Goal: Task Accomplishment & Management: Manage account settings

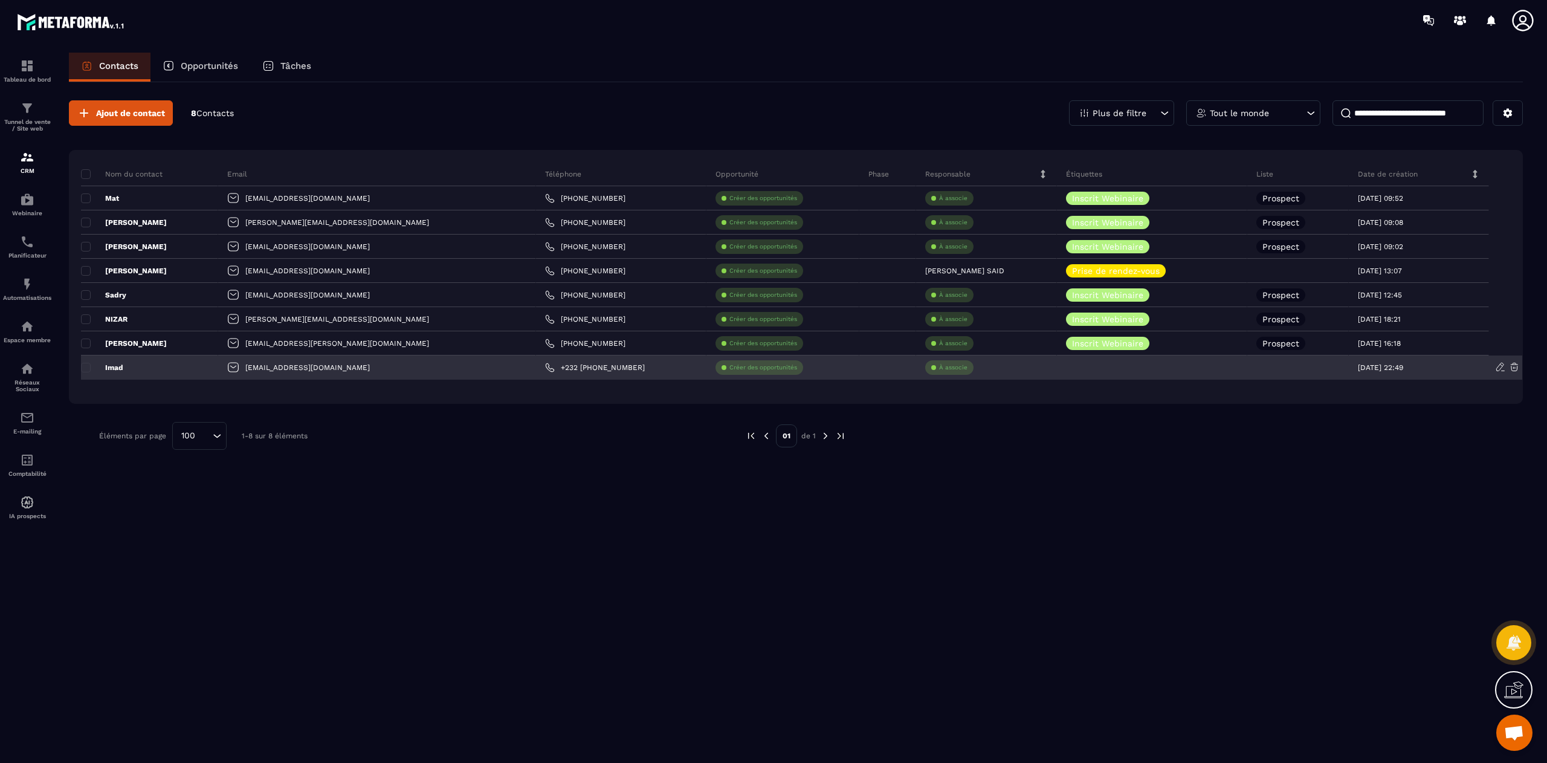
scroll to position [7361, 0]
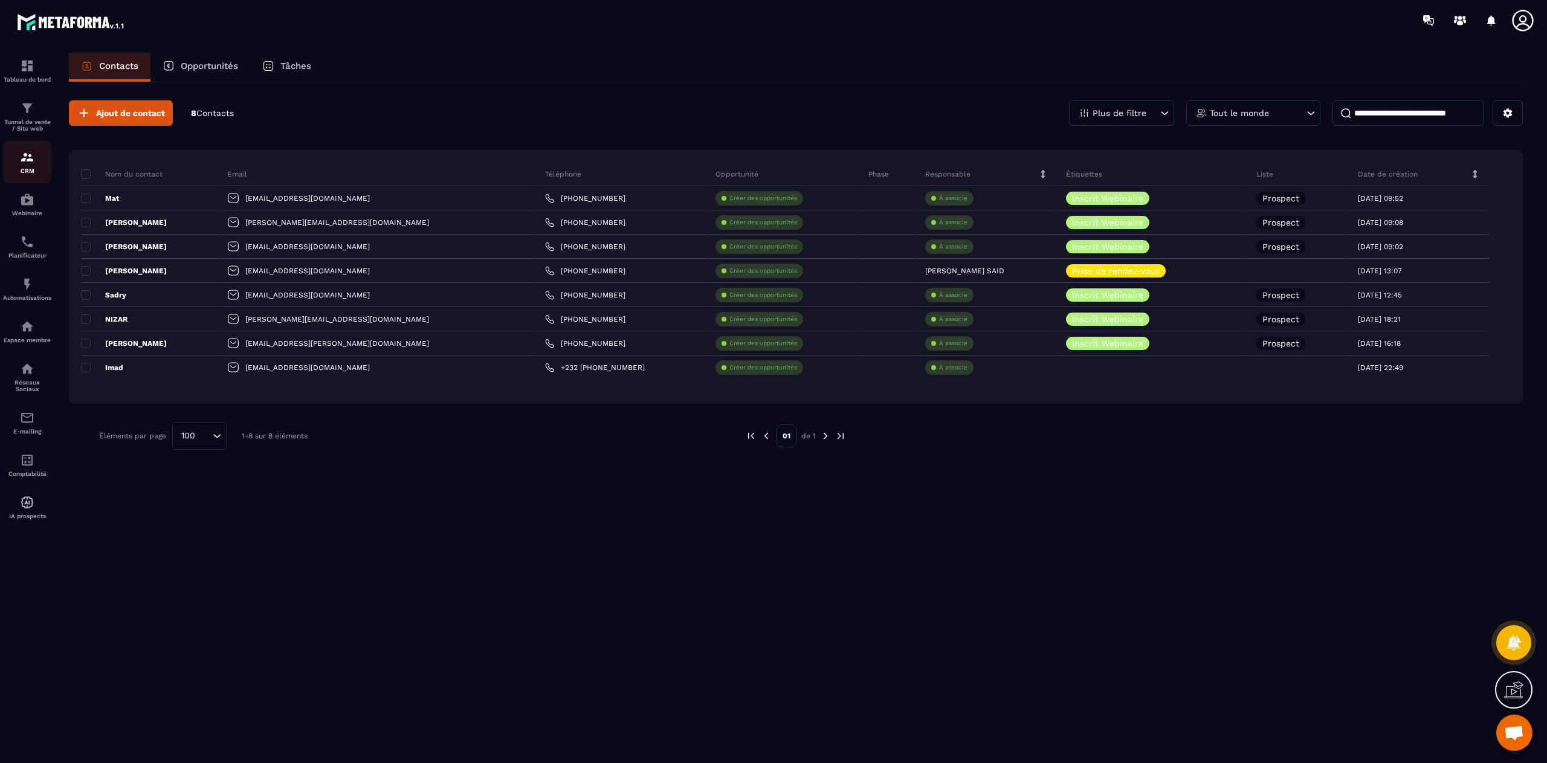
click at [30, 173] on p "CRM" at bounding box center [27, 170] width 48 height 7
click at [110, 66] on p "Contacts" at bounding box center [118, 65] width 39 height 11
click at [28, 68] on img at bounding box center [27, 66] width 15 height 15
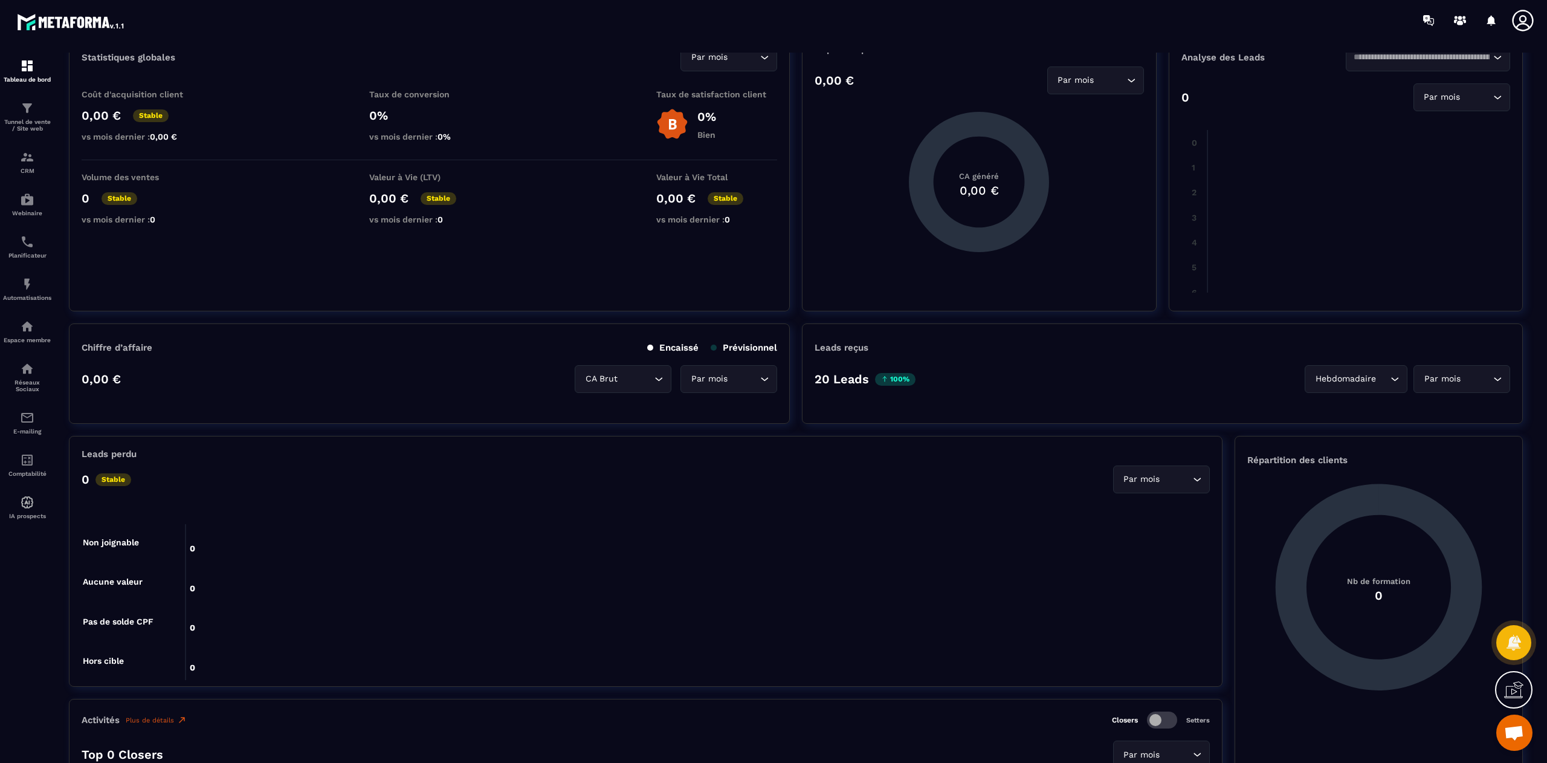
scroll to position [58, 0]
click at [29, 291] on img at bounding box center [27, 284] width 15 height 15
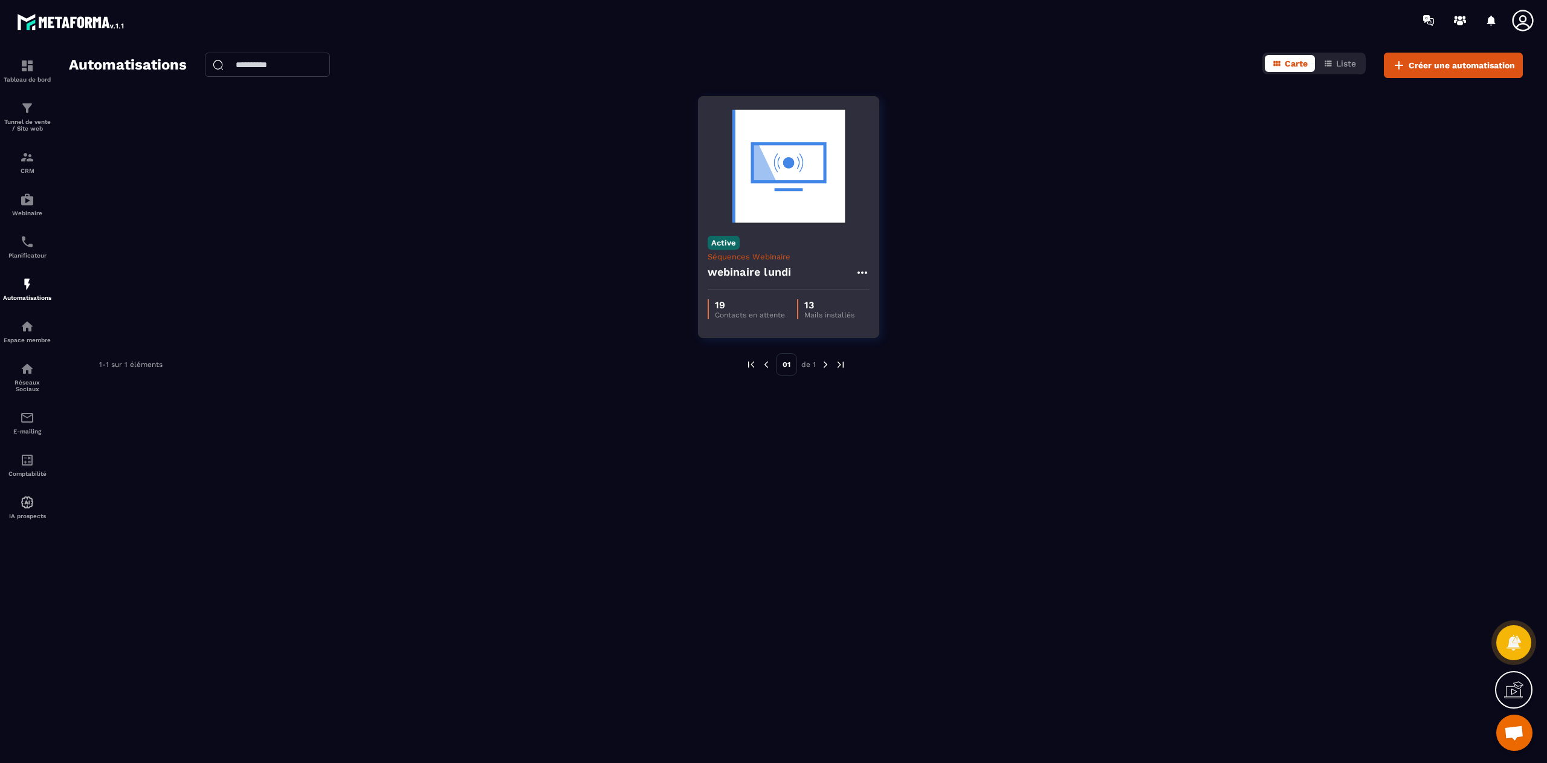
click at [740, 246] on div "Active Séquences Webinaire webinaire lundi" at bounding box center [789, 258] width 180 height 63
click at [776, 257] on p "Séquences Webinaire" at bounding box center [789, 256] width 162 height 9
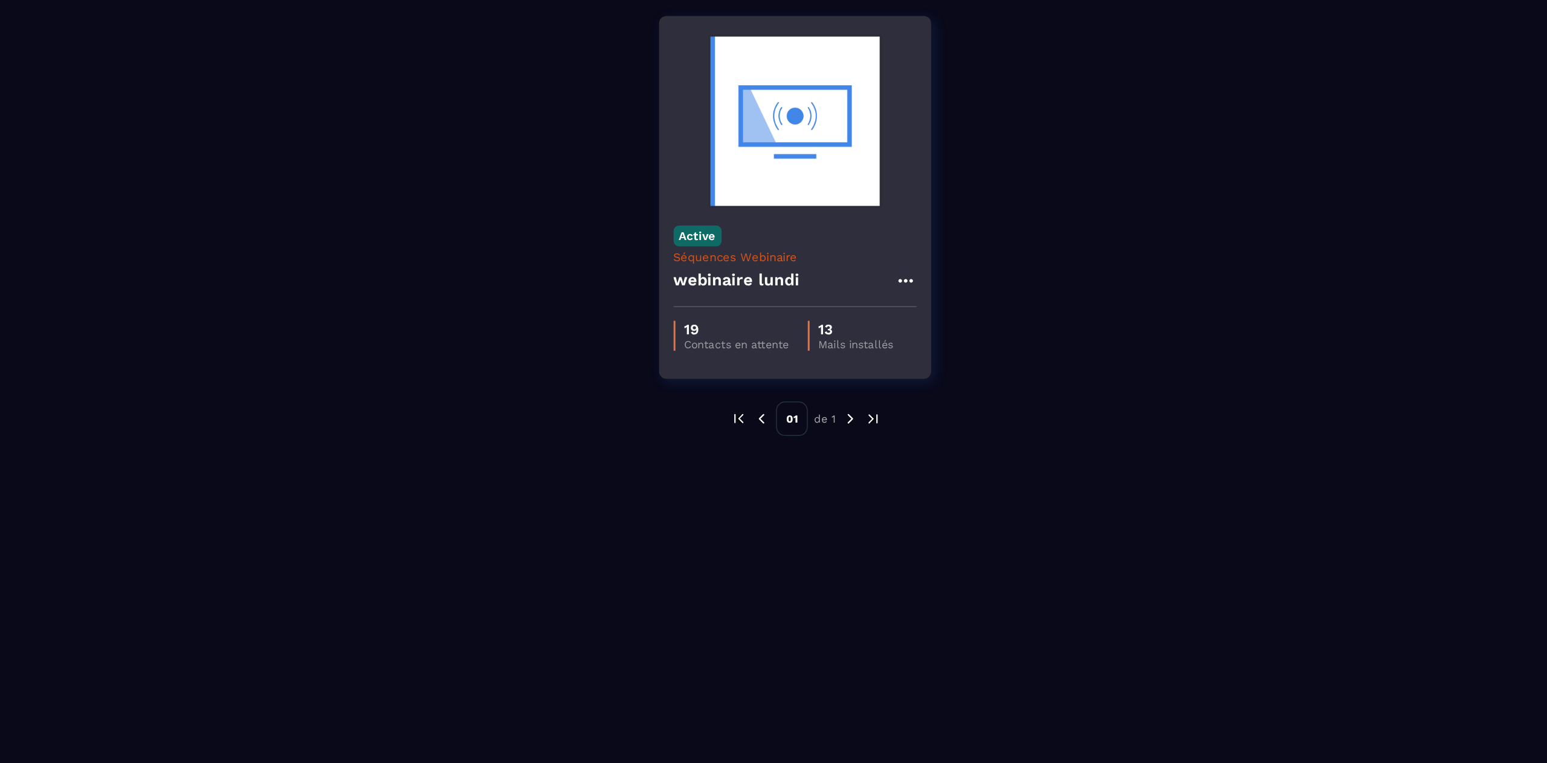
click at [861, 269] on icon at bounding box center [862, 272] width 15 height 15
click at [820, 276] on div "webinaire lundi Modifier Cloner Supprimer" at bounding box center [789, 275] width 162 height 29
click at [780, 278] on h4 "webinaire lundi" at bounding box center [750, 271] width 84 height 17
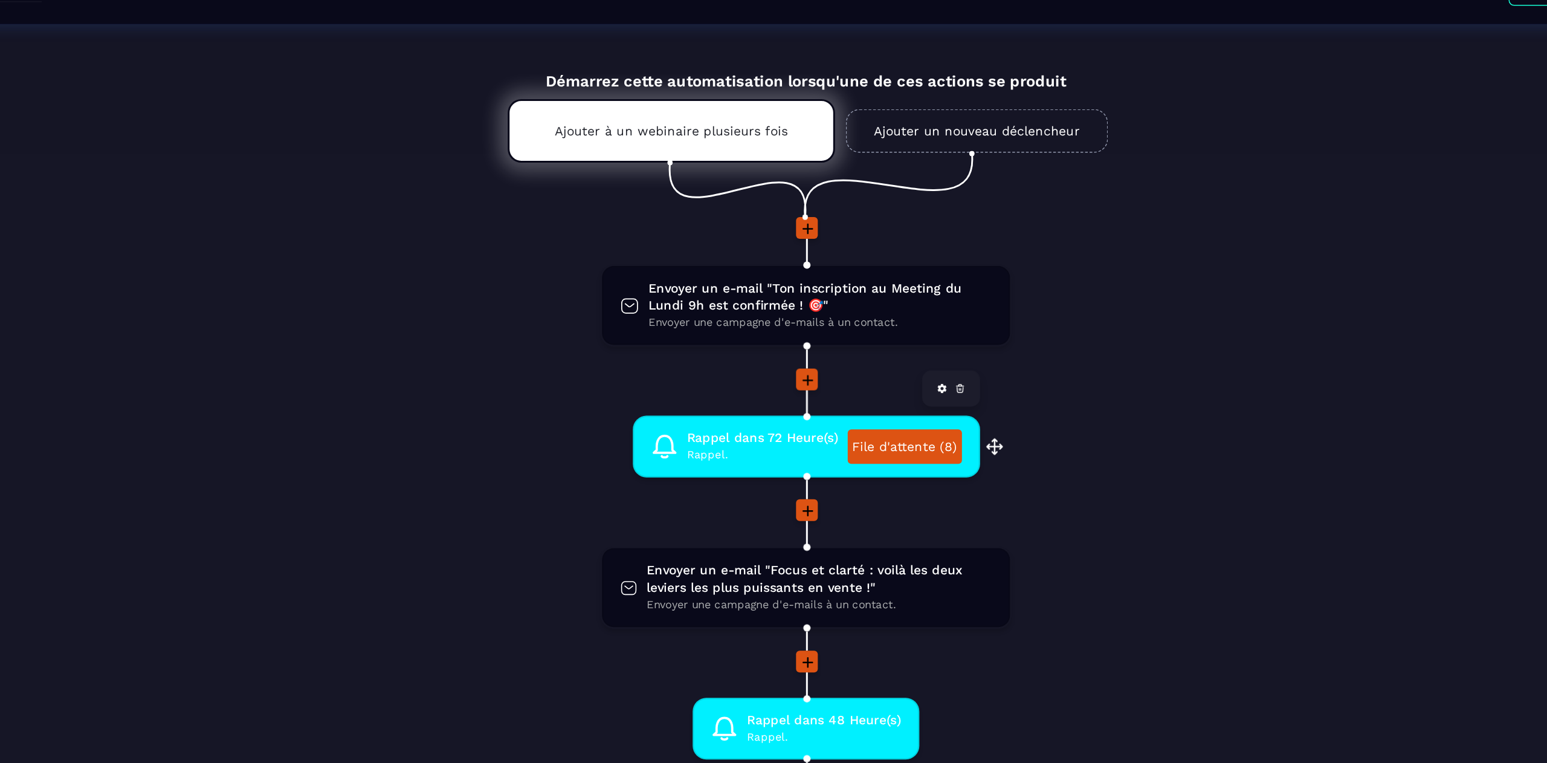
click at [781, 376] on span "Rappel dans 72 Heure(s)" at bounding box center [767, 377] width 101 height 11
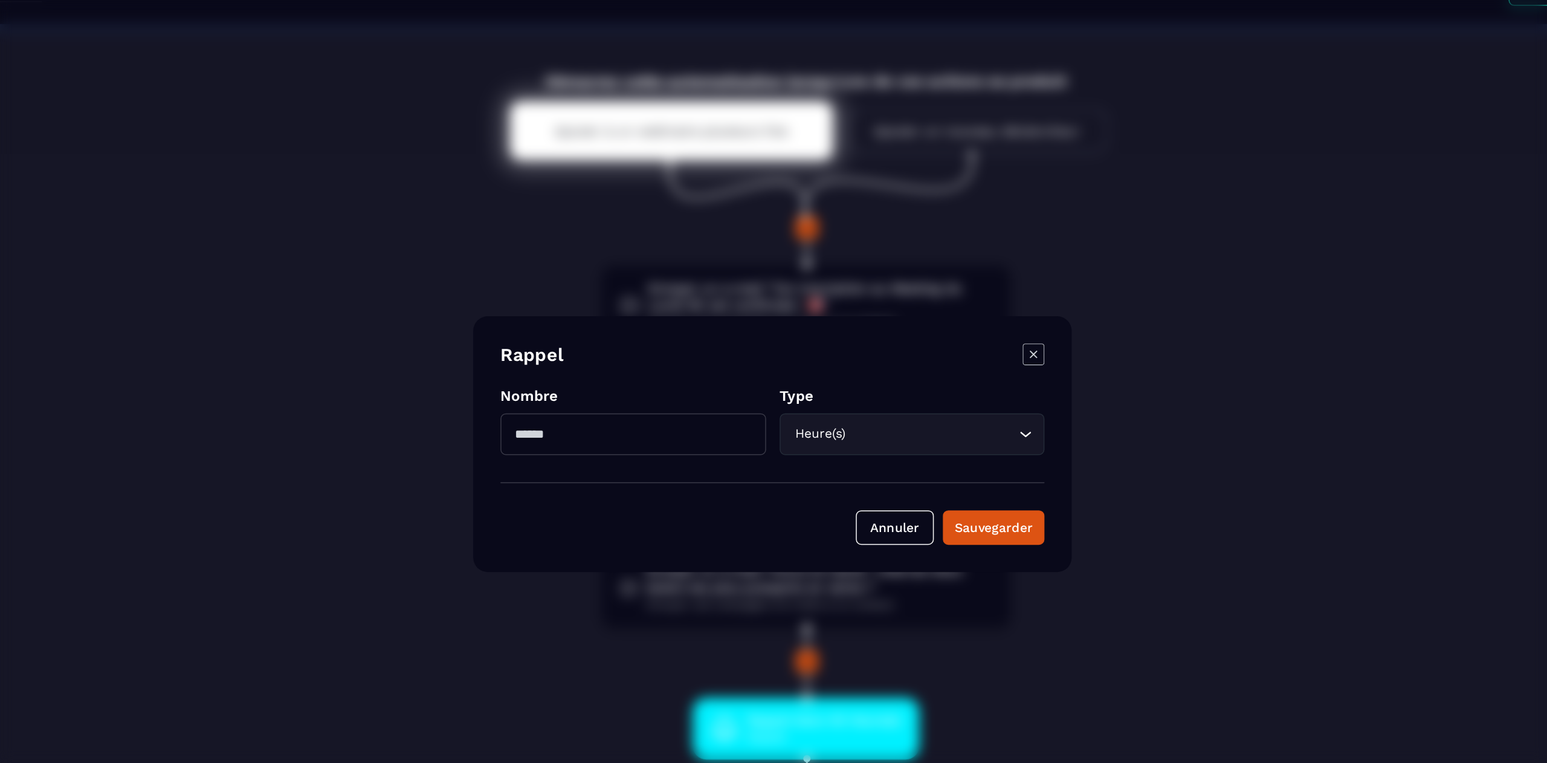
click at [949, 321] on icon "Modal window" at bounding box center [947, 321] width 15 height 15
